Goal: Task Accomplishment & Management: Manage account settings

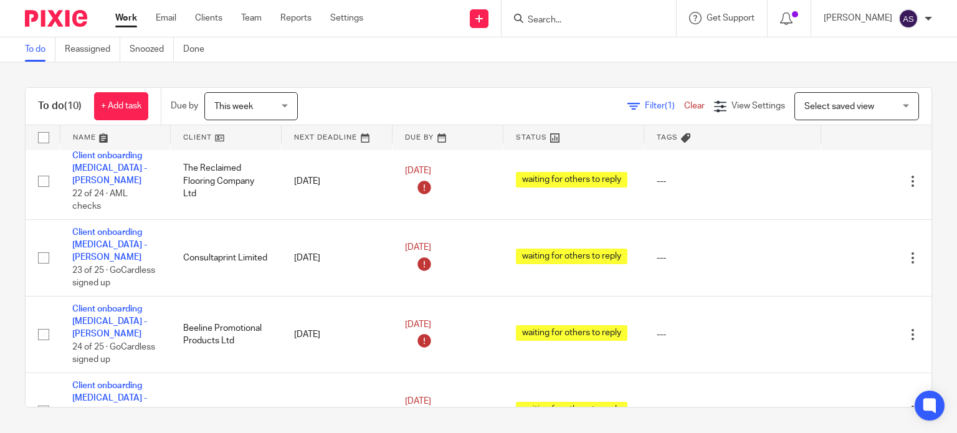
scroll to position [125, 0]
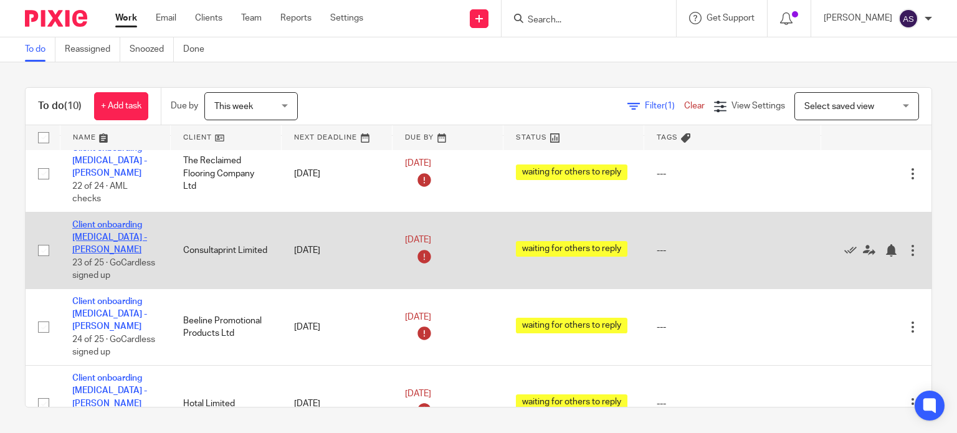
click at [117, 228] on link "Client onboarding [MEDICAL_DATA] - [PERSON_NAME]" at bounding box center [109, 238] width 75 height 34
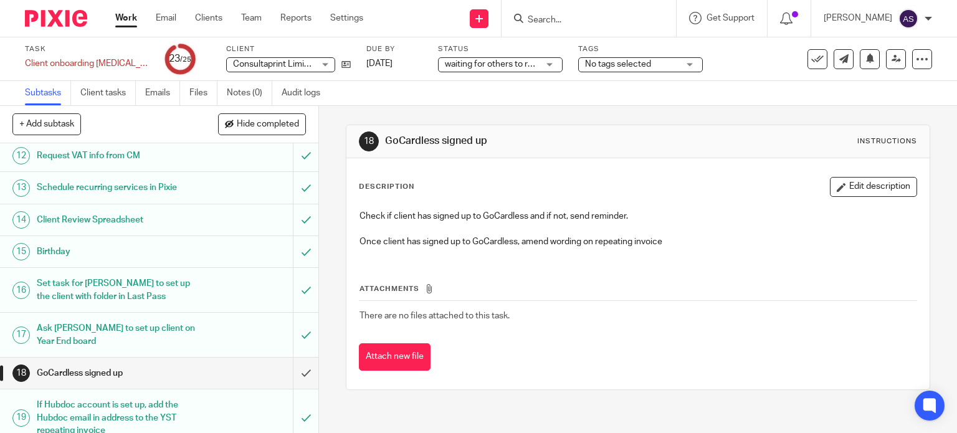
scroll to position [498, 0]
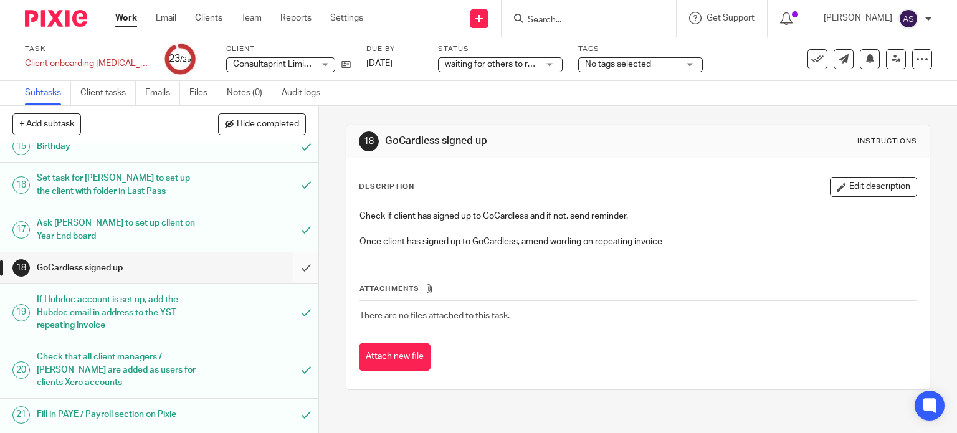
click at [292, 264] on input "submit" at bounding box center [159, 267] width 318 height 31
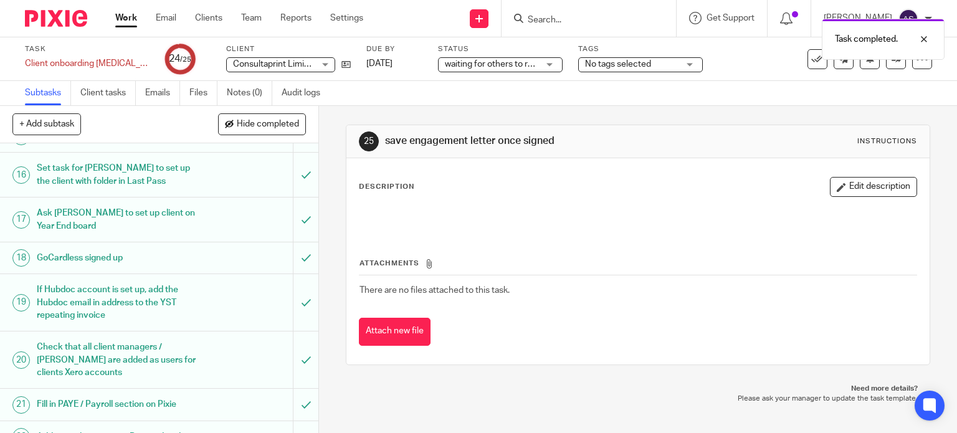
scroll to position [633, 0]
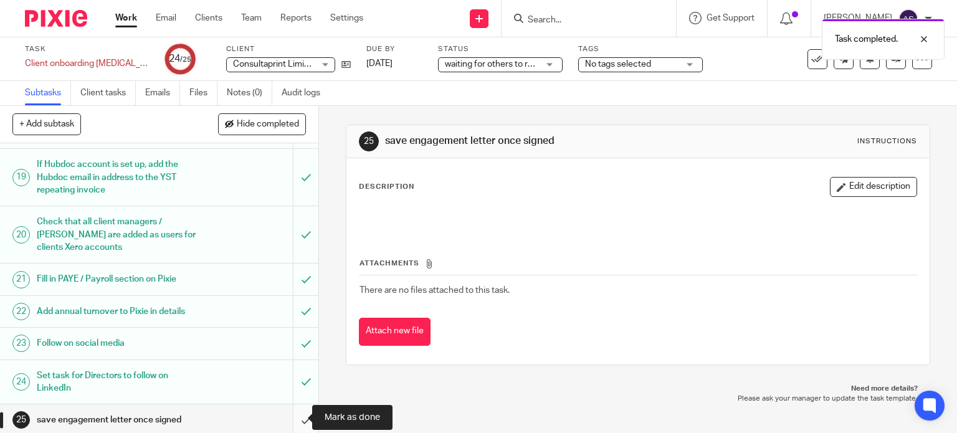
click at [290, 415] on input "submit" at bounding box center [159, 419] width 318 height 31
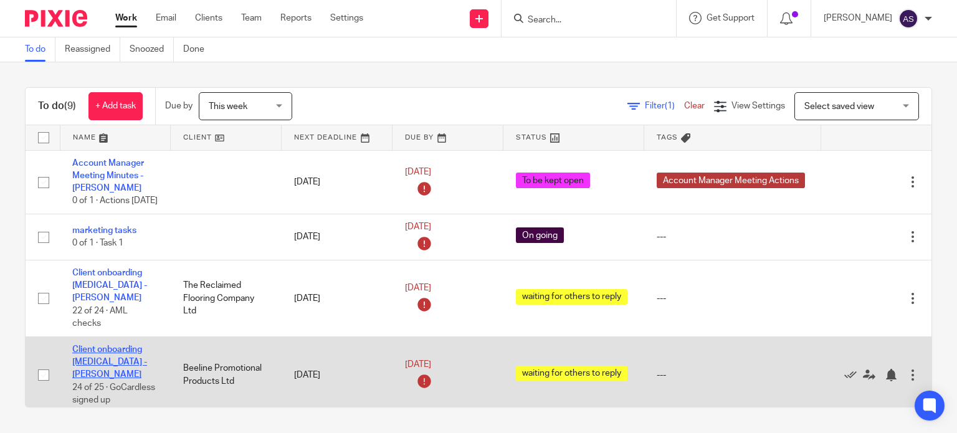
click at [111, 350] on link "Client onboarding [MEDICAL_DATA] - [PERSON_NAME]" at bounding box center [109, 362] width 75 height 34
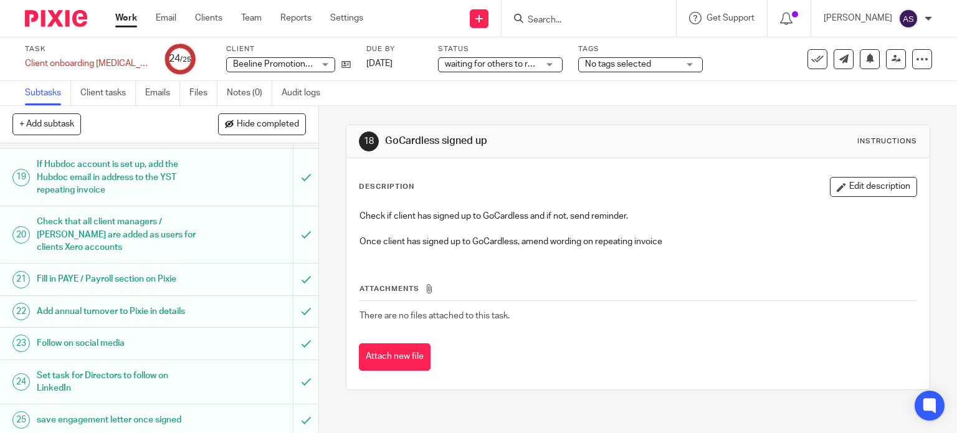
scroll to position [571, 0]
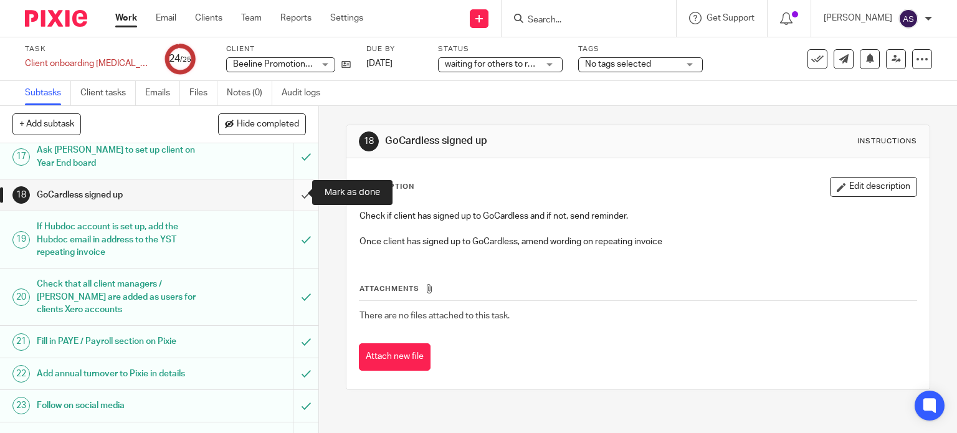
click at [292, 194] on input "submit" at bounding box center [159, 194] width 318 height 31
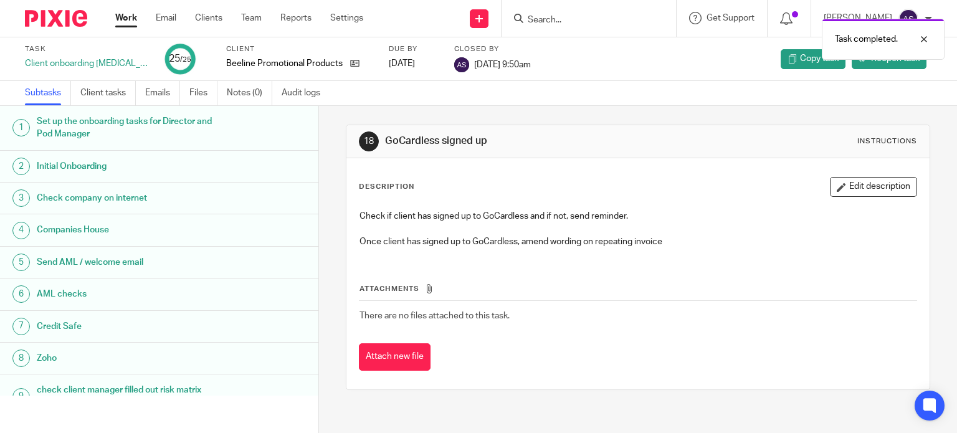
scroll to position [608, 0]
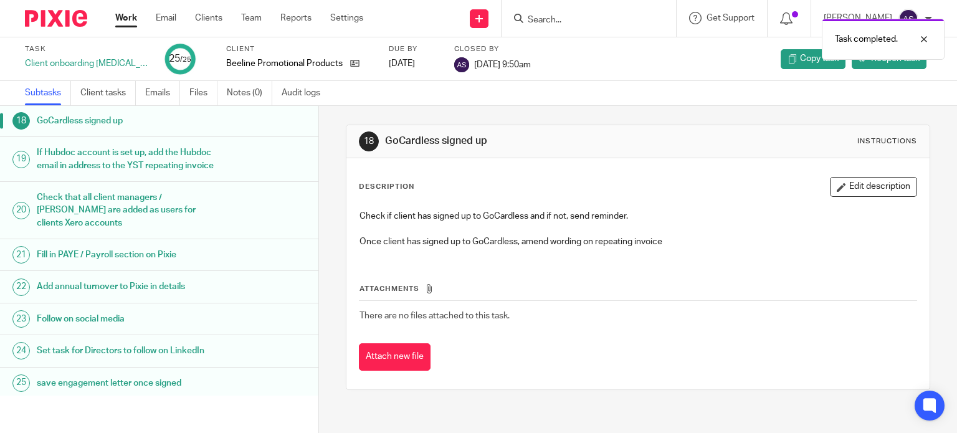
click at [126, 21] on link "Work" at bounding box center [126, 18] width 22 height 12
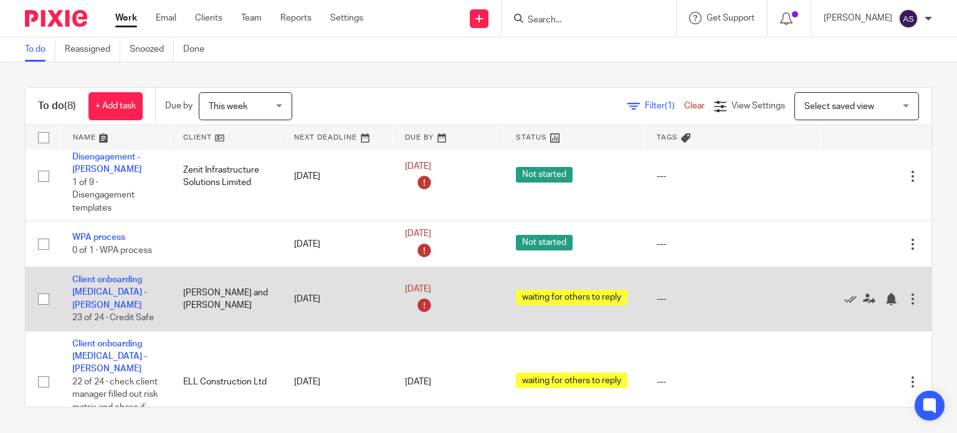
scroll to position [282, 0]
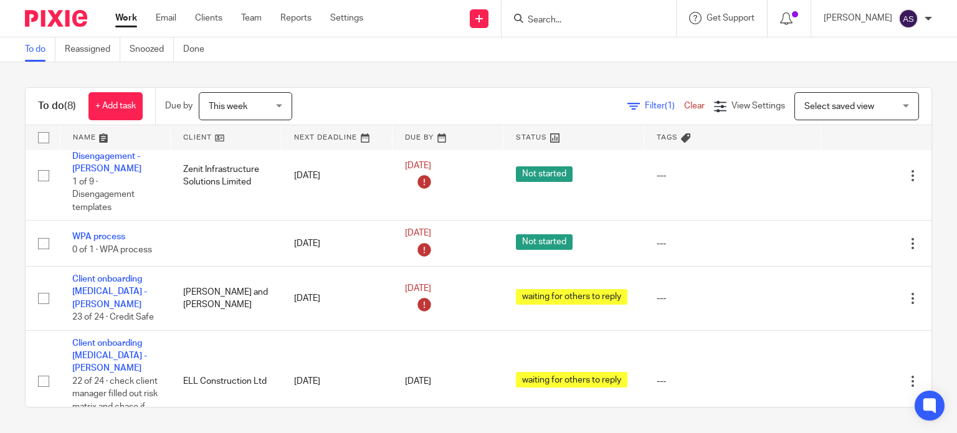
drag, startPoint x: 568, startPoint y: 21, endPoint x: 570, endPoint y: 32, distance: 11.4
click at [568, 21] on input "Search" at bounding box center [582, 20] width 112 height 11
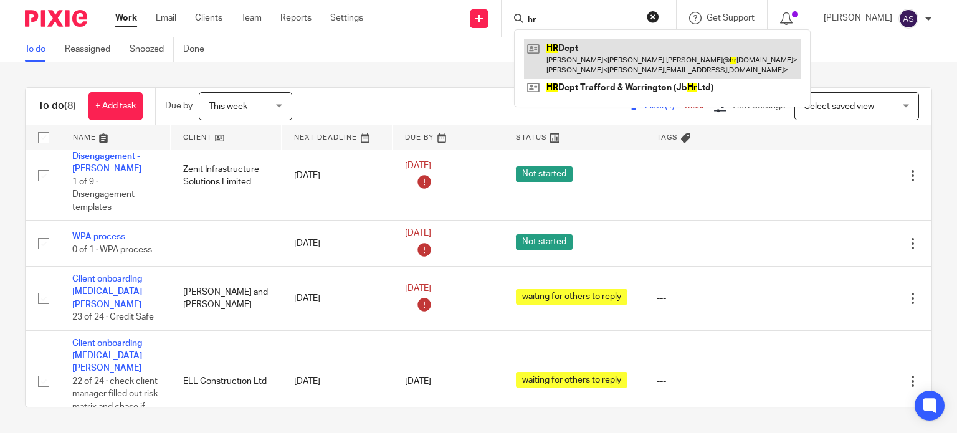
type input "hr"
click at [583, 52] on link at bounding box center [662, 58] width 277 height 39
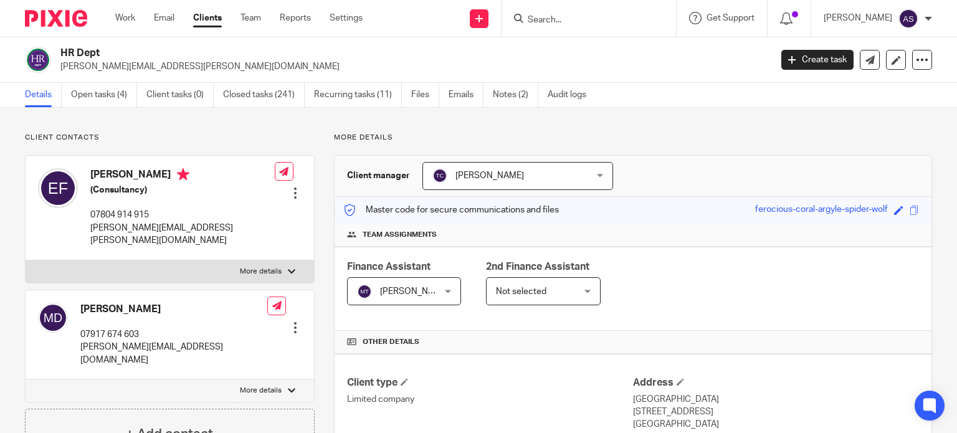
click at [424, 291] on span "[PERSON_NAME]" at bounding box center [414, 291] width 69 height 9
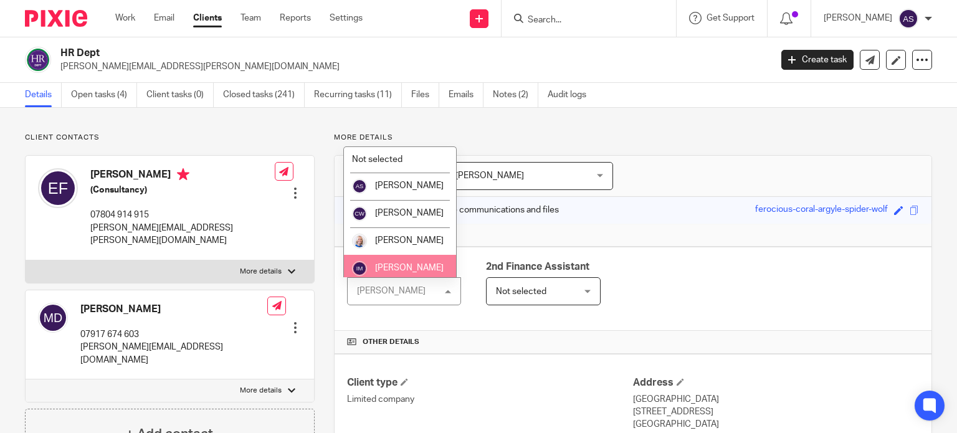
click at [411, 268] on span "[PERSON_NAME]" at bounding box center [409, 267] width 69 height 9
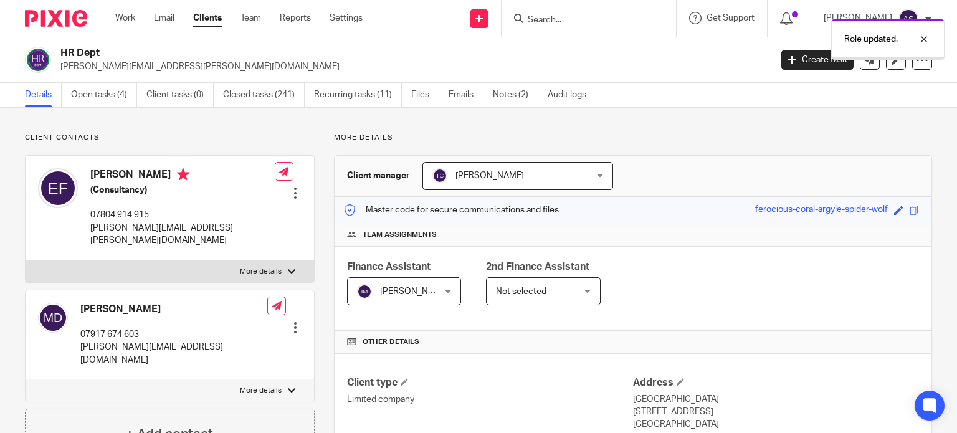
click at [107, 88] on link "Open tasks (4)" at bounding box center [104, 95] width 66 height 24
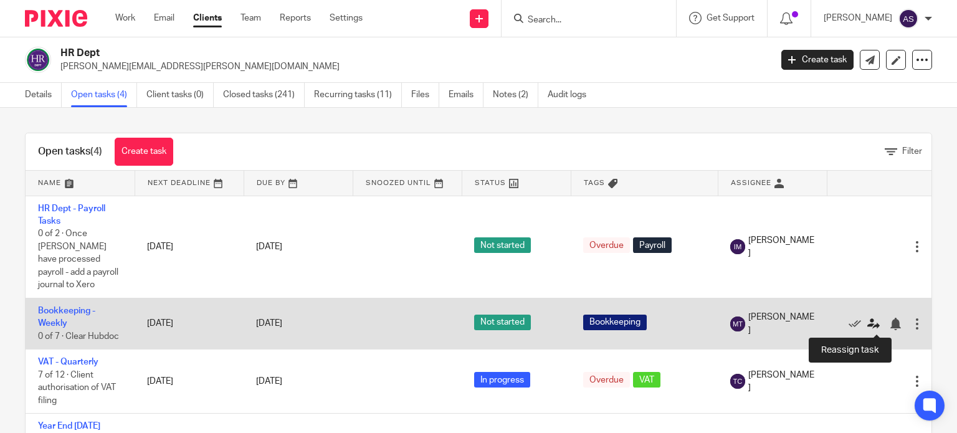
click at [870, 325] on icon at bounding box center [873, 324] width 12 height 12
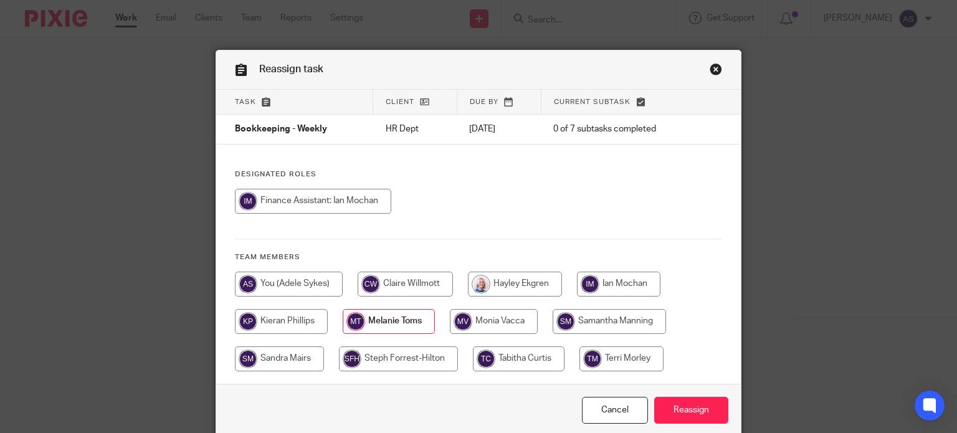
click at [602, 289] on input "radio" at bounding box center [618, 284] width 83 height 25
radio input "true"
click at [698, 416] on input "Reassign" at bounding box center [691, 410] width 74 height 27
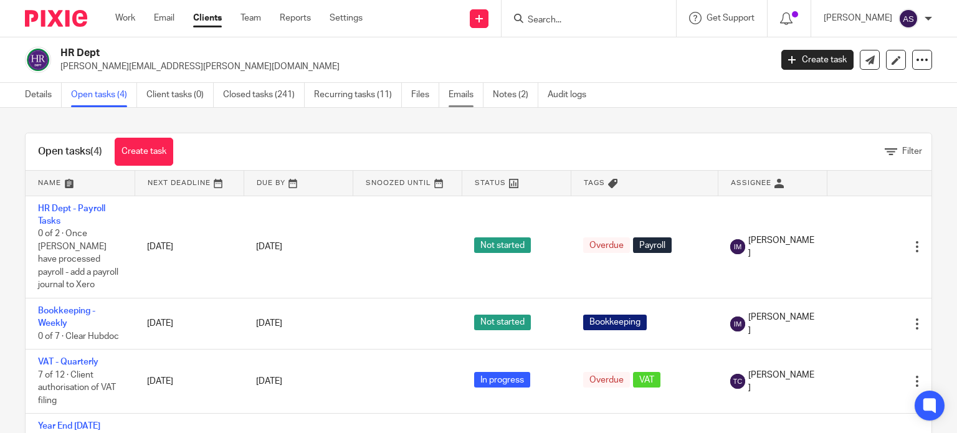
drag, startPoint x: 125, startPoint y: 14, endPoint x: 484, endPoint y: 97, distance: 368.8
click at [125, 14] on link "Work" at bounding box center [125, 18] width 20 height 12
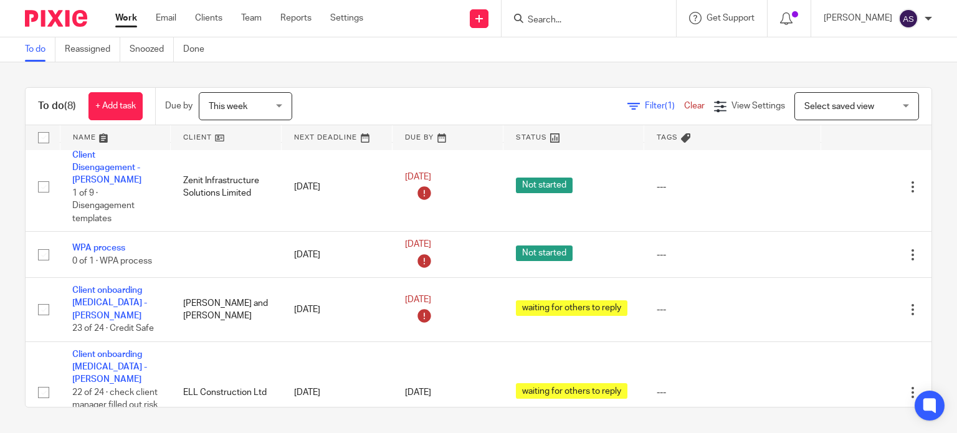
scroll to position [282, 0]
